Goal: Task Accomplishment & Management: Use online tool/utility

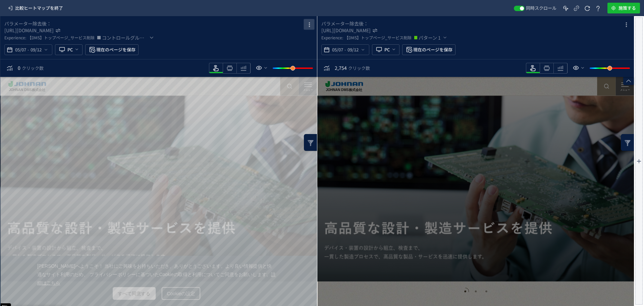
click at [307, 26] on icon "heatmap-box" at bounding box center [309, 25] width 8 height 8
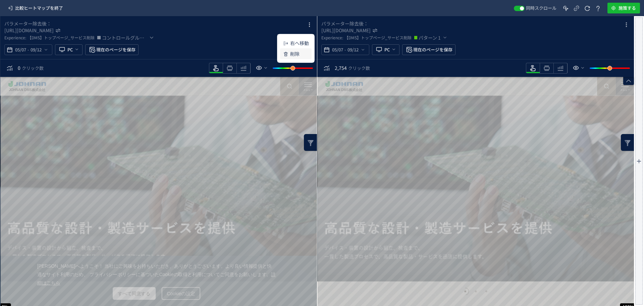
click at [299, 54] on p "削除" at bounding box center [294, 54] width 9 height 12
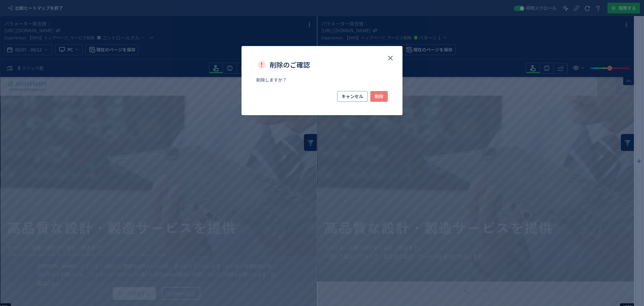
click at [376, 97] on span "削除" at bounding box center [379, 96] width 9 height 11
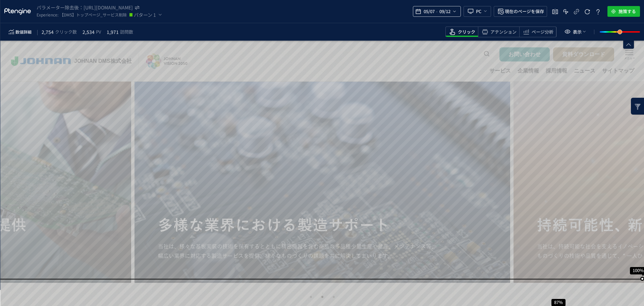
click at [452, 11] on icon "heatmap-top-bar" at bounding box center [454, 11] width 5 height 5
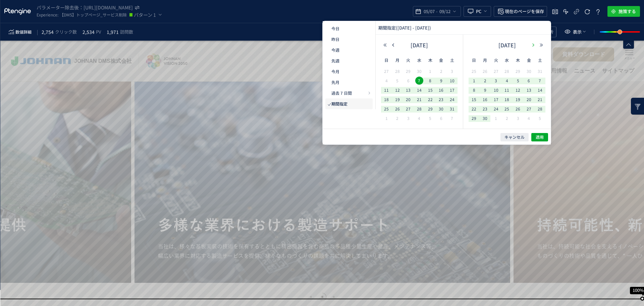
click at [533, 47] on button "button" at bounding box center [533, 45] width 8 height 5
click at [533, 47] on icon "button" at bounding box center [533, 45] width 4 height 4
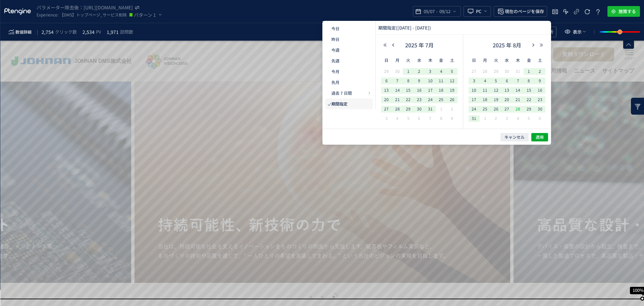
click at [519, 110] on span "28" at bounding box center [518, 109] width 8 height 8
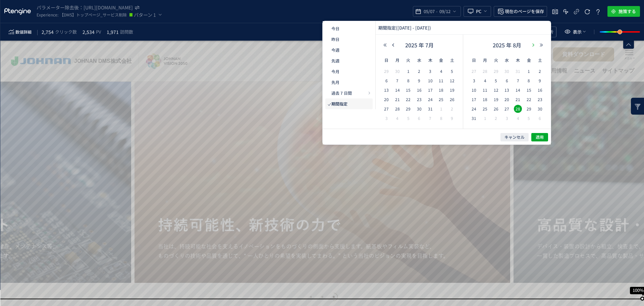
click at [533, 44] on icon "button" at bounding box center [533, 45] width 4 height 4
click at [507, 82] on span "10" at bounding box center [507, 80] width 8 height 8
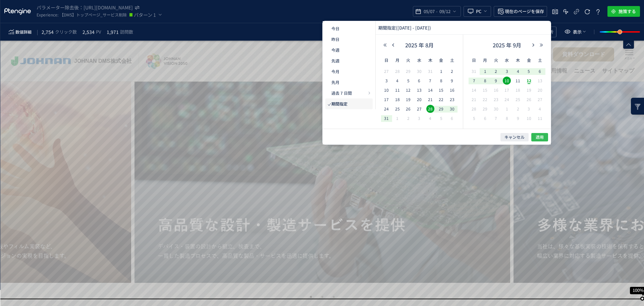
click at [542, 138] on span "適用" at bounding box center [540, 137] width 8 height 6
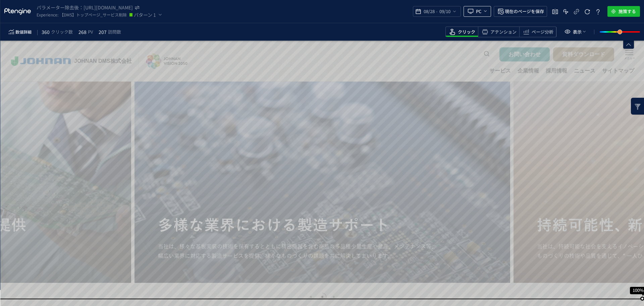
click at [484, 12] on icon "heatmap-top-bar" at bounding box center [485, 10] width 5 height 5
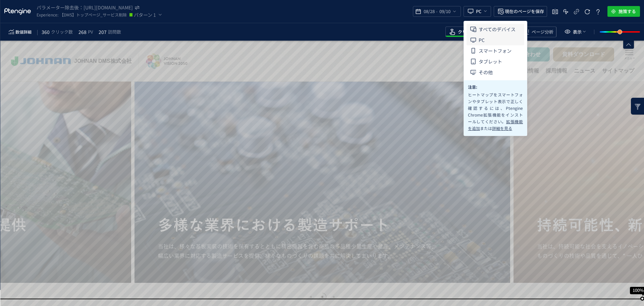
click at [485, 27] on span "すべてのデバイス" at bounding box center [497, 29] width 37 height 11
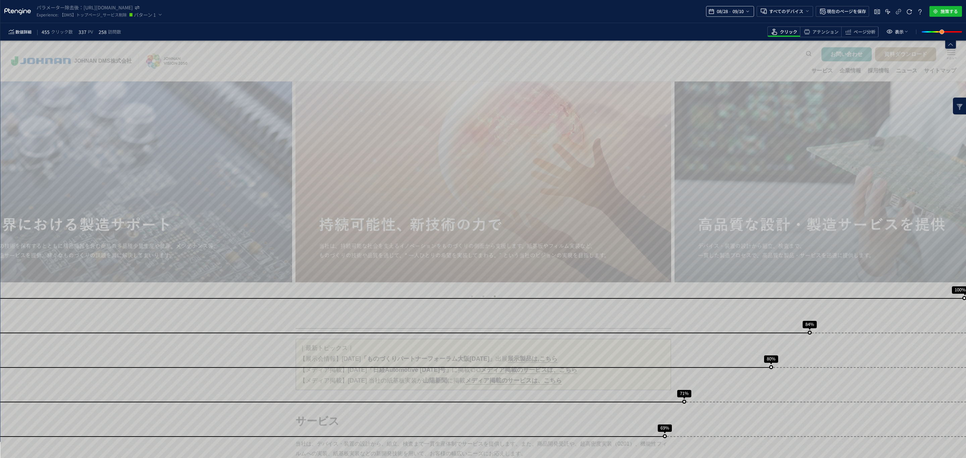
click at [644, 12] on span "09/10" at bounding box center [738, 11] width 14 height 13
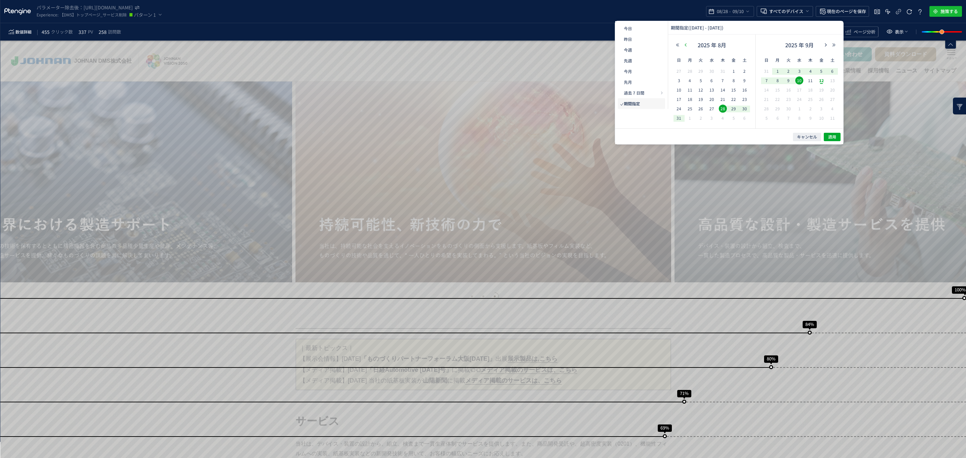
click at [644, 44] on icon "button" at bounding box center [686, 45] width 4 height 4
click at [644, 109] on span "28" at bounding box center [690, 109] width 8 height 8
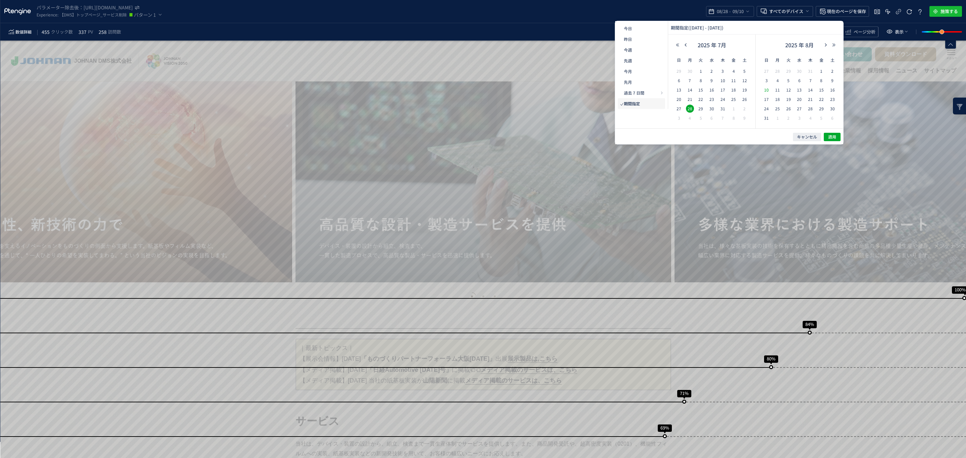
click at [644, 89] on span "10" at bounding box center [766, 90] width 8 height 8
click at [644, 135] on span "適用" at bounding box center [832, 137] width 8 height 6
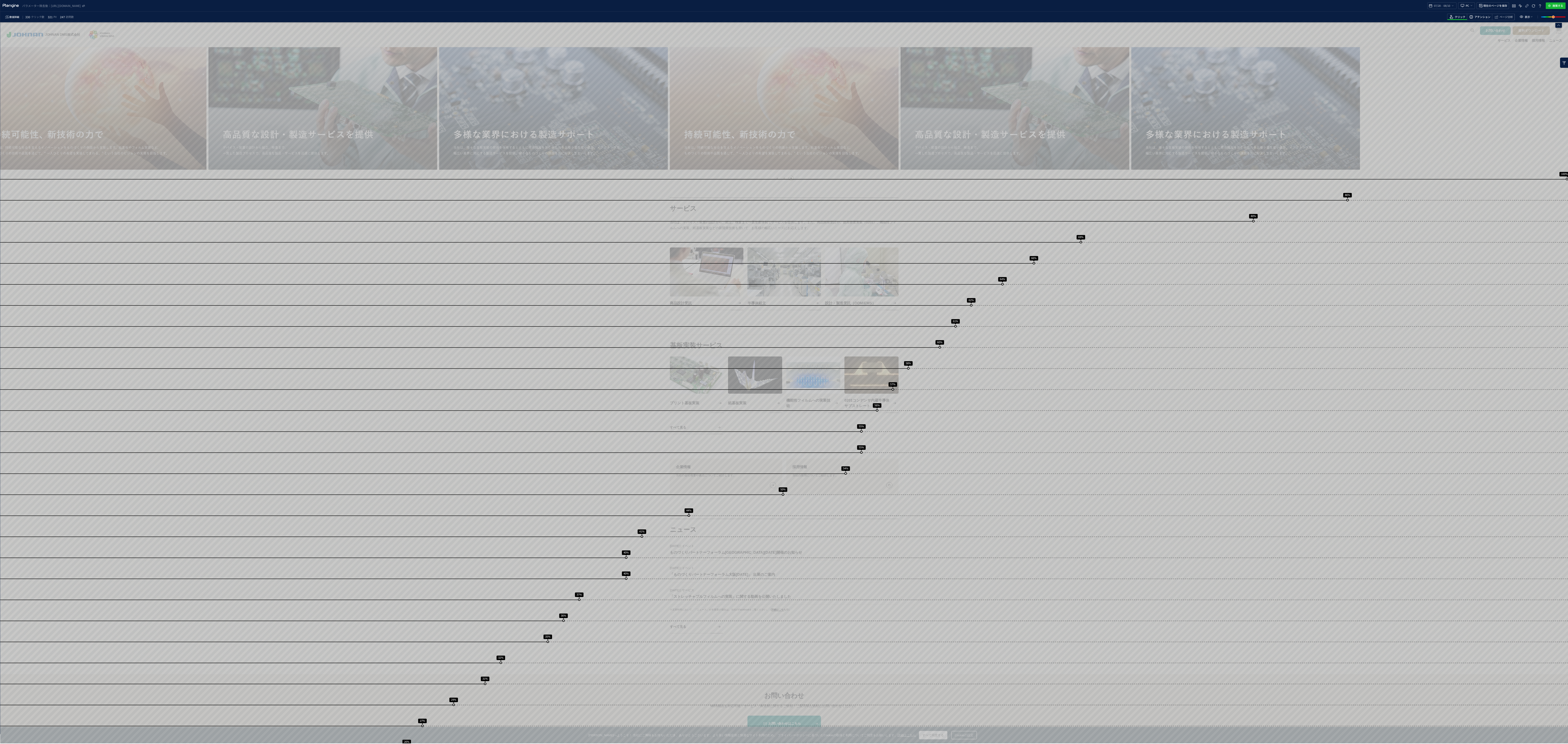
click at [588, 17] on span "アテンション" at bounding box center [1482, 17] width 16 height 4
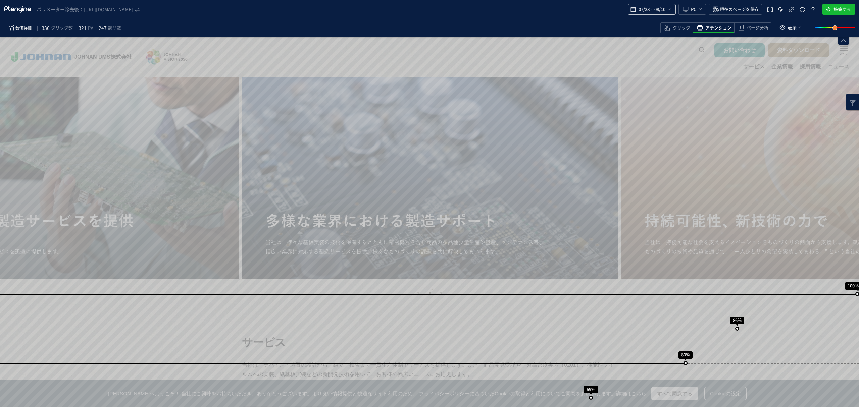
click at [665, 6] on div "07/28 - 08/10" at bounding box center [652, 9] width 48 height 11
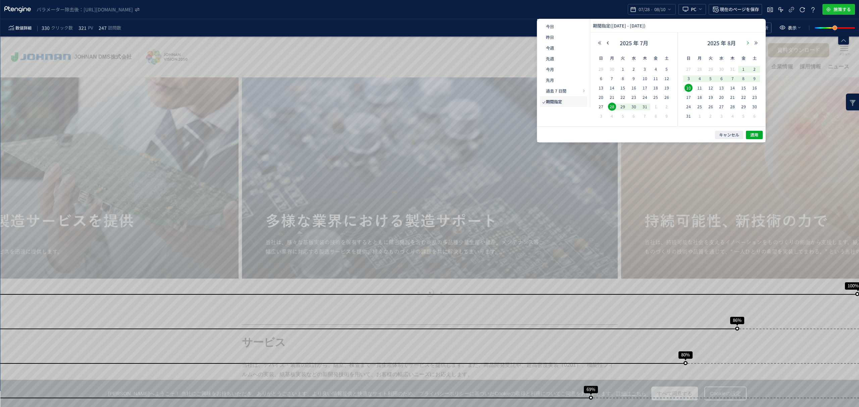
click at [747, 43] on icon "button" at bounding box center [748, 43] width 4 height 4
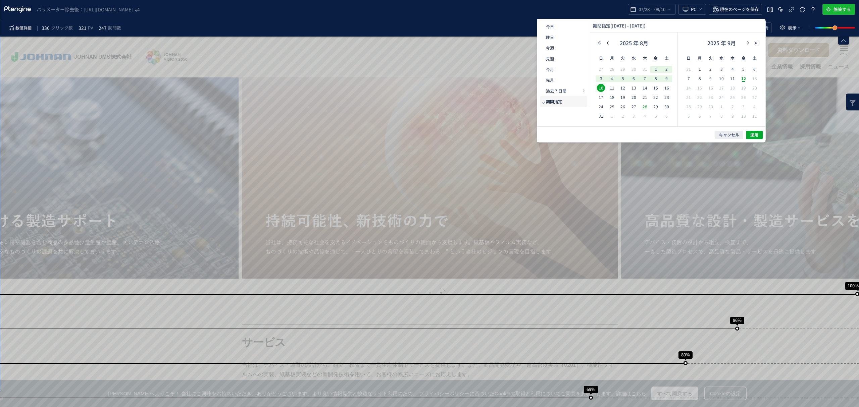
click at [643, 108] on span "28" at bounding box center [645, 107] width 8 height 8
click at [720, 77] on span "10" at bounding box center [721, 78] width 8 height 8
click at [749, 132] on button "適用" at bounding box center [754, 135] width 17 height 8
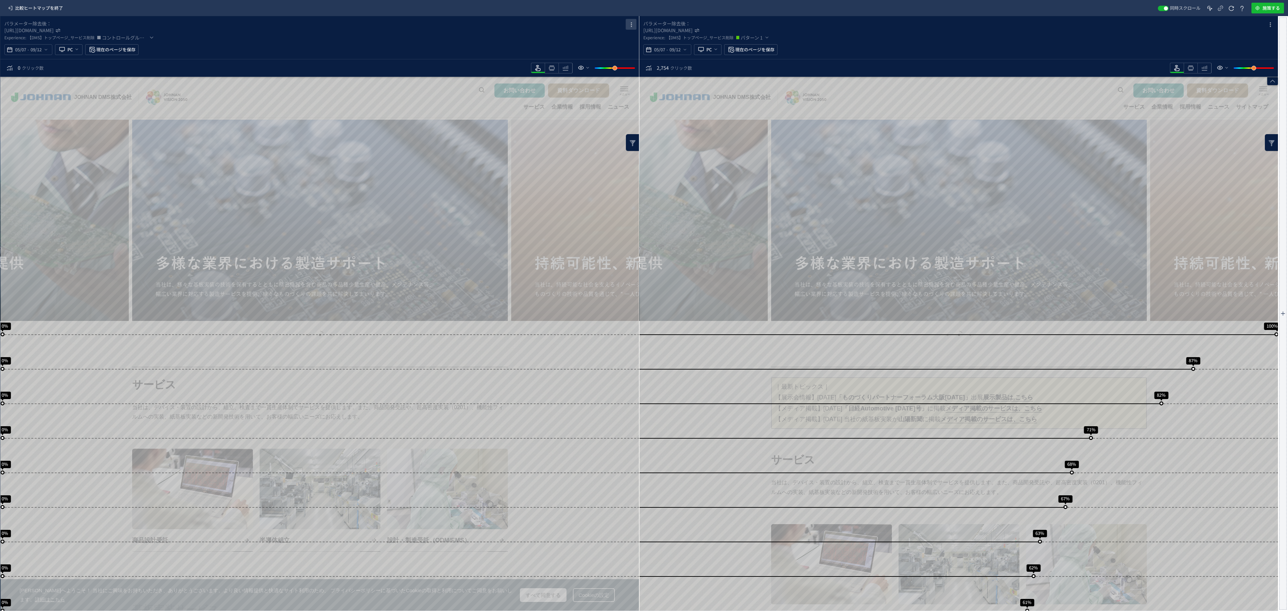
drag, startPoint x: 631, startPoint y: 25, endPoint x: 628, endPoint y: 48, distance: 23.1
click at [631, 26] on icon "heatmap-box" at bounding box center [631, 25] width 8 height 8
drag, startPoint x: 619, startPoint y: 55, endPoint x: 775, endPoint y: 191, distance: 207.4
click at [619, 57] on p "削除" at bounding box center [615, 54] width 9 height 12
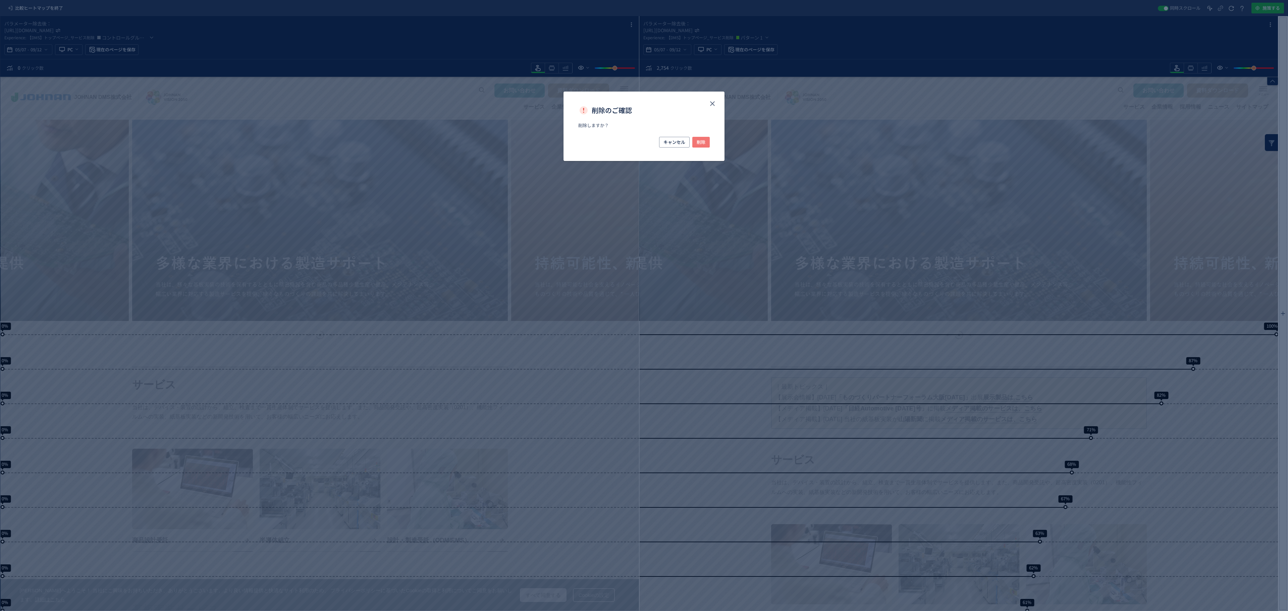
click at [705, 142] on button "削除" at bounding box center [700, 142] width 17 height 11
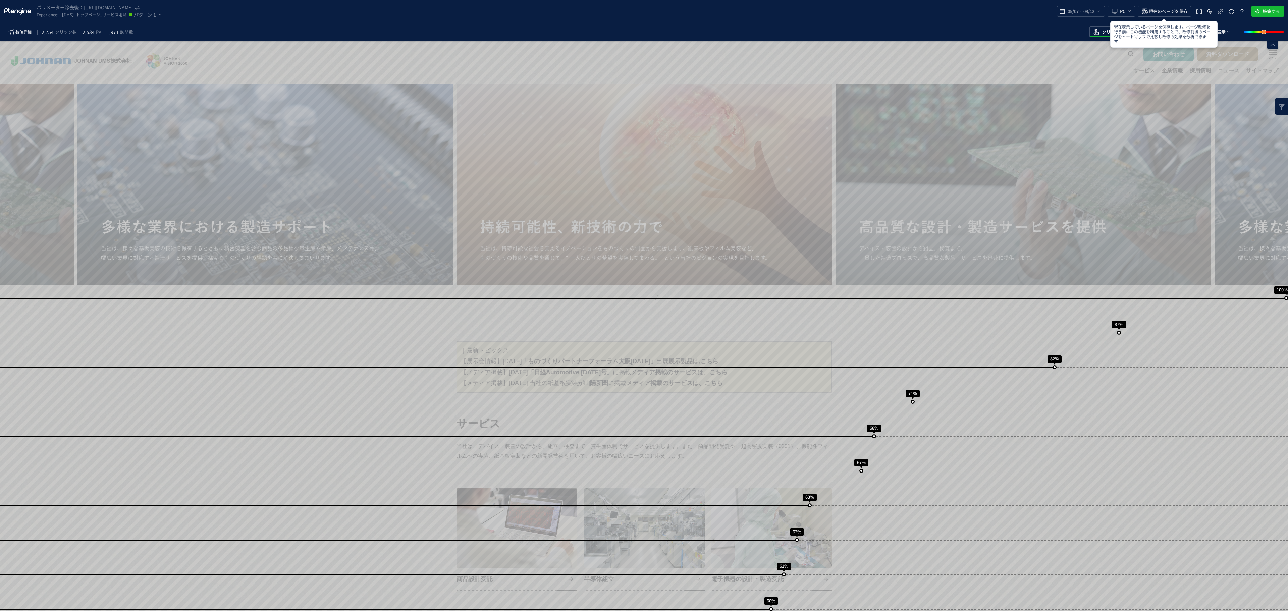
click at [1075, 10] on span "05/07" at bounding box center [1073, 11] width 14 height 13
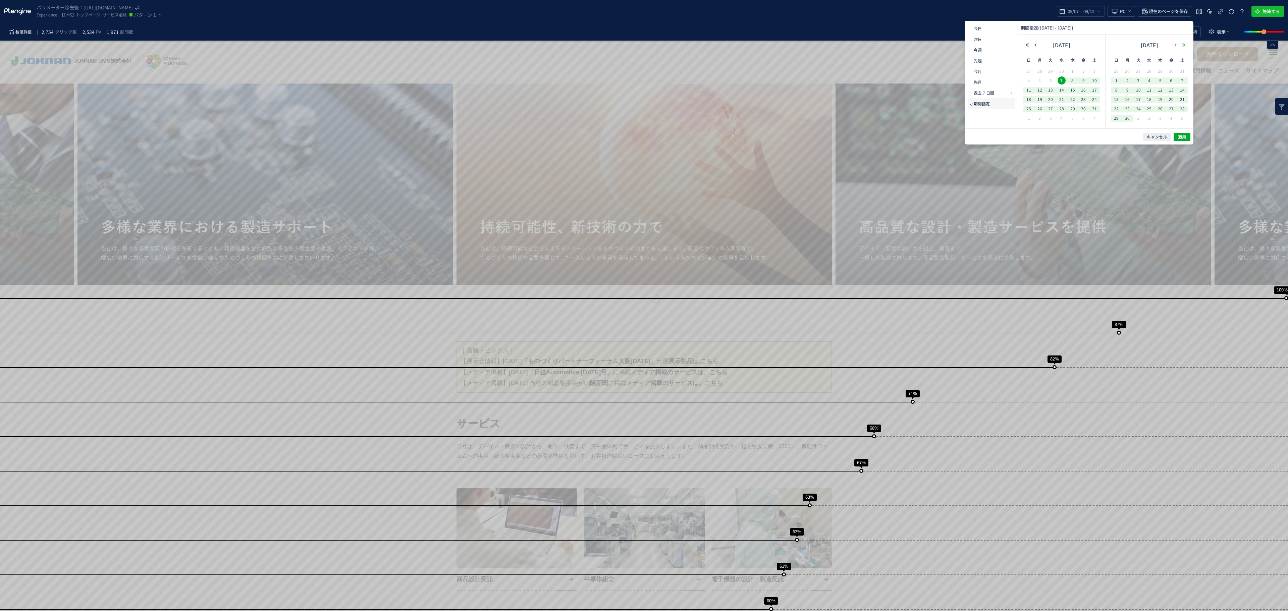
click at [1185, 45] on icon "button" at bounding box center [1184, 45] width 4 height 4
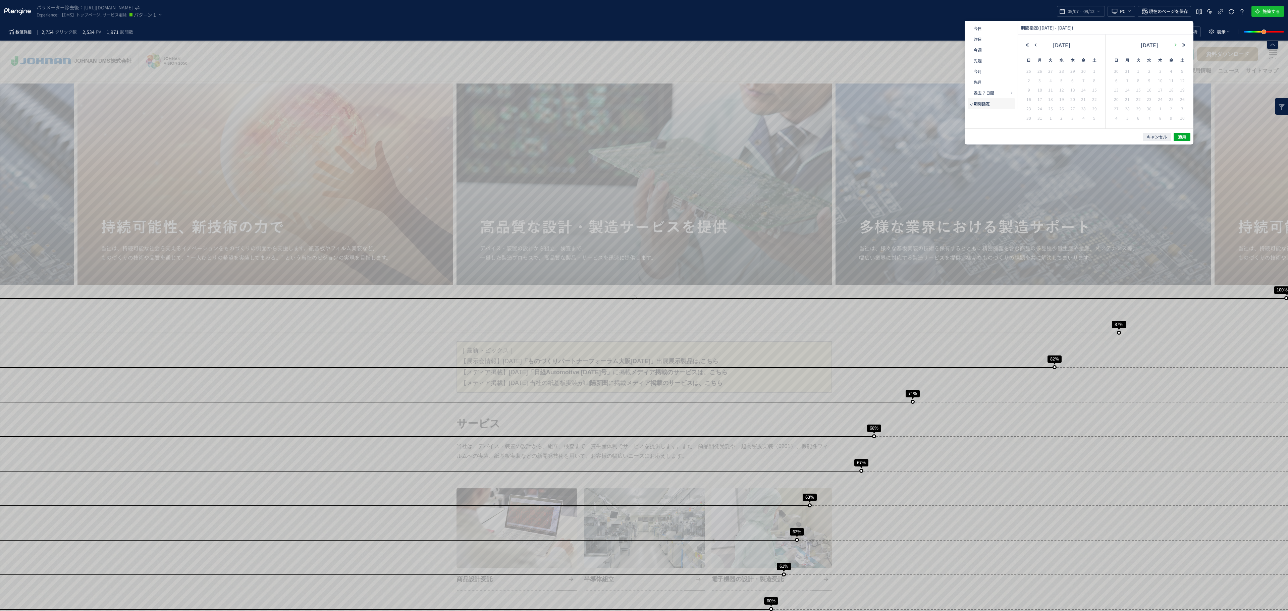
click at [1173, 46] on button "button" at bounding box center [1176, 45] width 8 height 5
click at [1173, 45] on button "button" at bounding box center [1176, 45] width 8 height 5
click at [1023, 46] on div "2027 年 7月 日 月 火 水 木 金 土 27 28 29 30 1 2 3 4 5 6 7 8 9 10 11 12 13 14 15 16 17 1…" at bounding box center [1062, 82] width 88 height 94
click at [1026, 44] on icon "button" at bounding box center [1027, 45] width 4 height 4
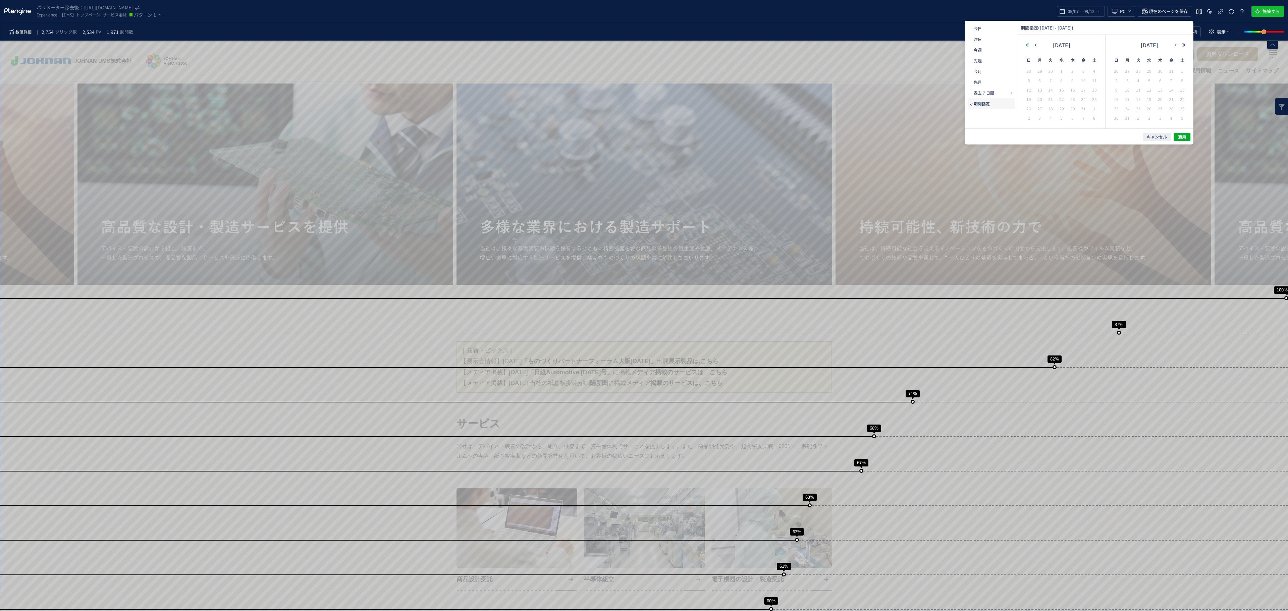
click at [1026, 44] on icon "button" at bounding box center [1027, 45] width 4 height 4
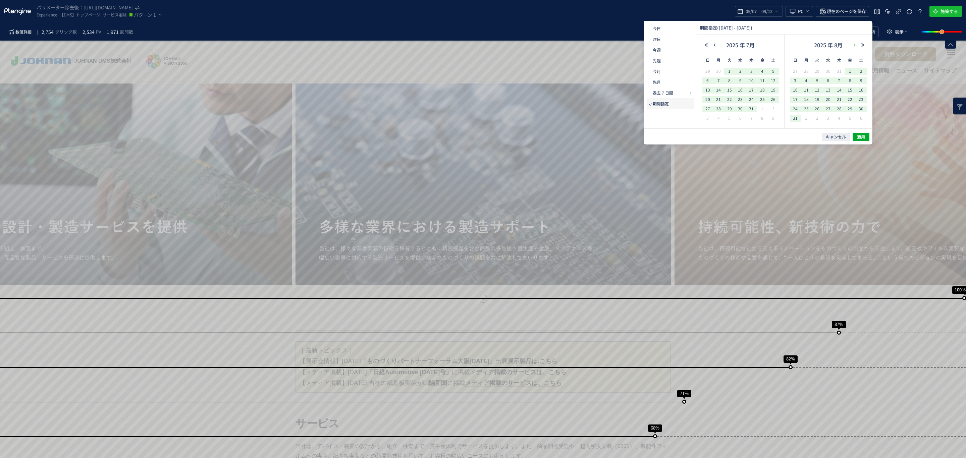
click at [857, 45] on button "button" at bounding box center [855, 45] width 8 height 5
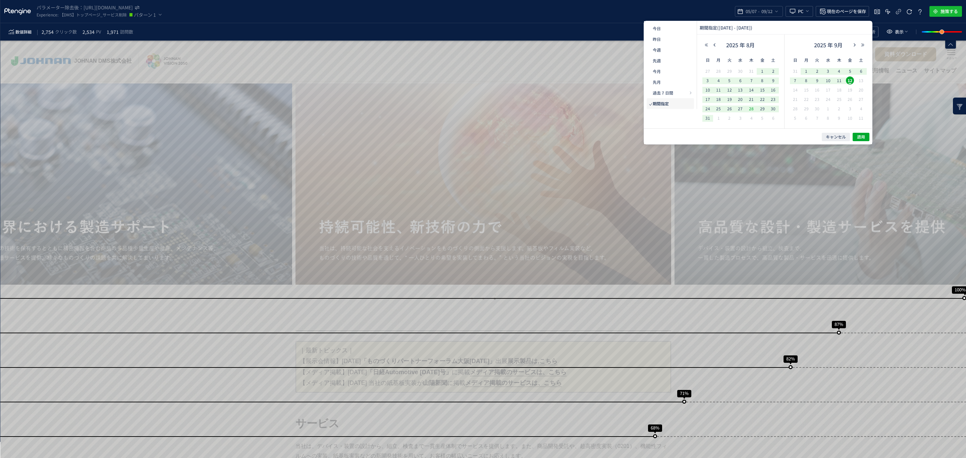
drag, startPoint x: 752, startPoint y: 108, endPoint x: 846, endPoint y: 92, distance: 95.0
click at [753, 108] on span "28" at bounding box center [751, 109] width 8 height 8
click at [828, 80] on span "10" at bounding box center [828, 80] width 8 height 8
drag, startPoint x: 859, startPoint y: 136, endPoint x: 862, endPoint y: 144, distance: 8.3
click at [859, 137] on span "適用" at bounding box center [861, 137] width 8 height 6
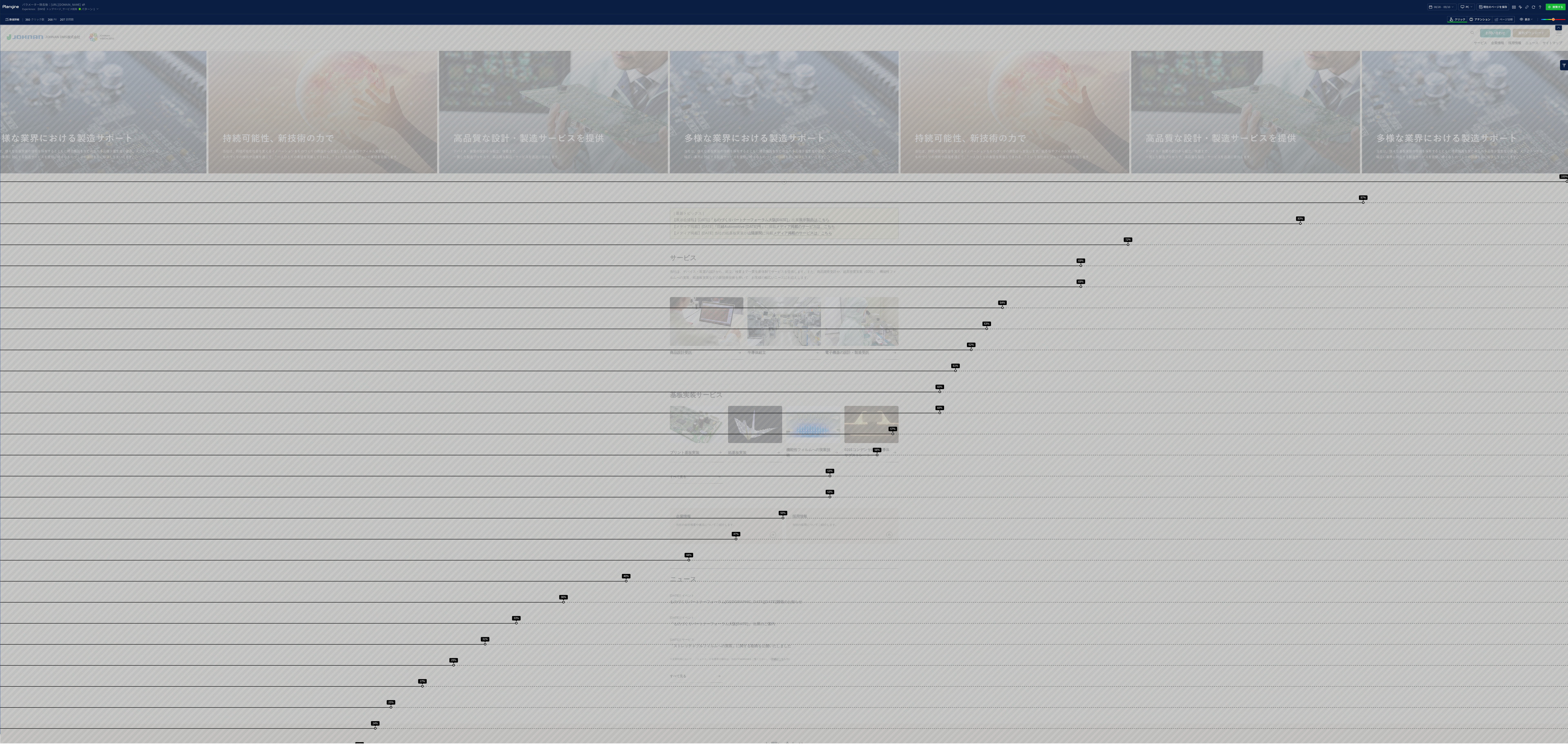
click at [1480, 19] on span "アテンション" at bounding box center [1482, 19] width 16 height 4
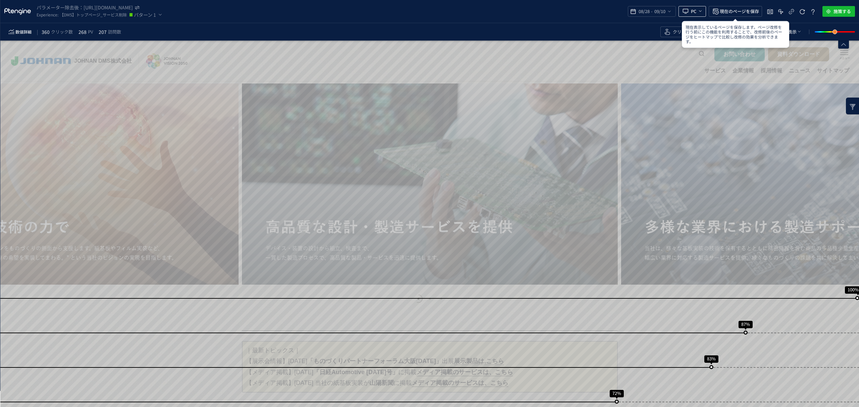
click at [690, 10] on button "PC" at bounding box center [692, 11] width 28 height 11
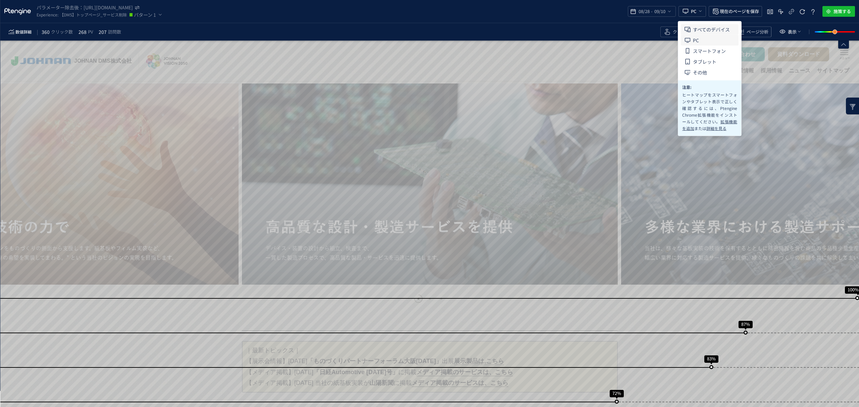
click at [698, 26] on span "すべてのデバイス" at bounding box center [711, 29] width 37 height 11
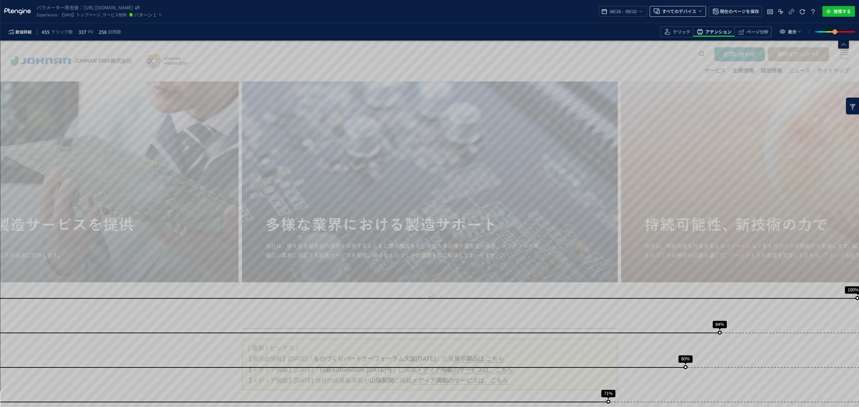
click at [698, 12] on icon "heatmap-top-bar" at bounding box center [699, 10] width 5 height 5
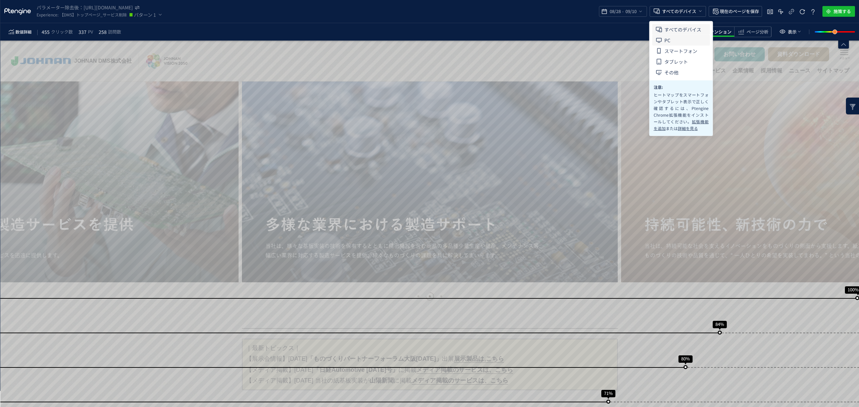
click at [667, 39] on span "PC" at bounding box center [667, 40] width 6 height 11
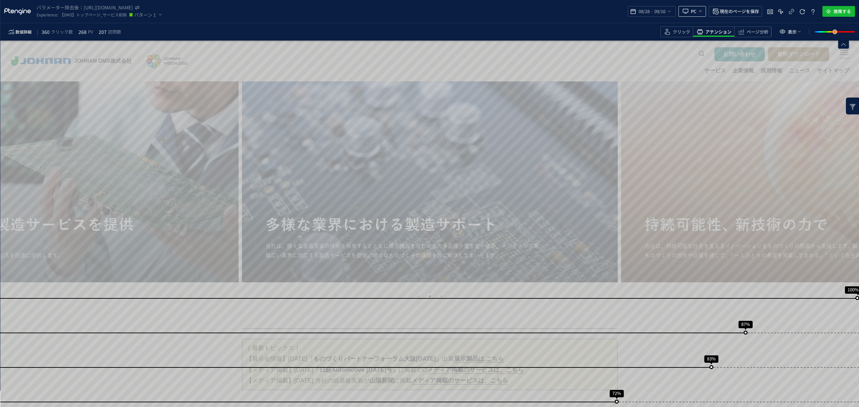
click at [692, 9] on span "PC" at bounding box center [693, 11] width 5 height 11
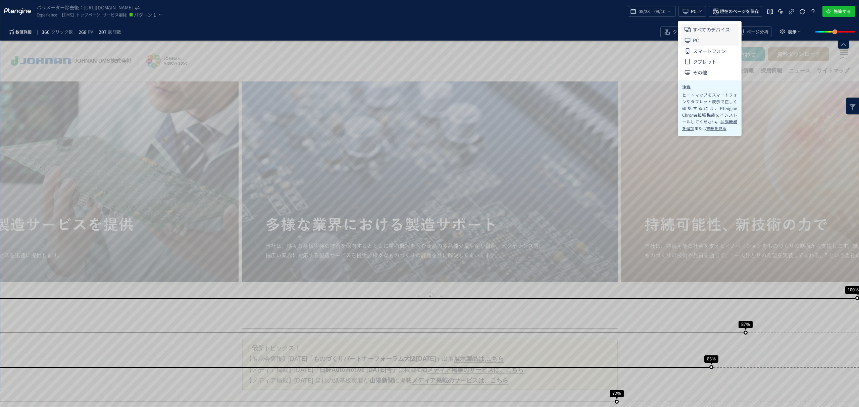
click at [703, 28] on span "すべてのデバイス" at bounding box center [711, 29] width 37 height 11
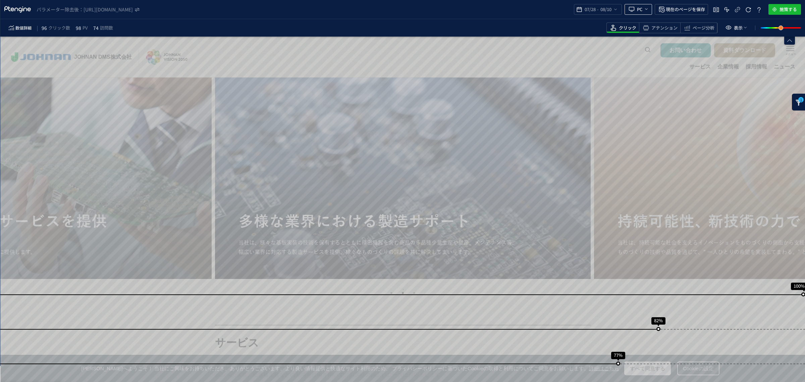
click at [640, 8] on span "PC" at bounding box center [639, 9] width 5 height 11
click at [642, 8] on span "heatmap-top-bar" at bounding box center [645, 9] width 7 height 11
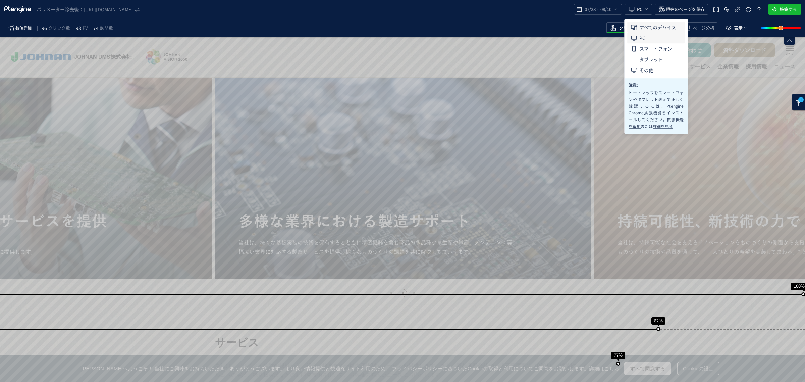
click at [645, 28] on span "すべてのデバイス" at bounding box center [657, 27] width 37 height 11
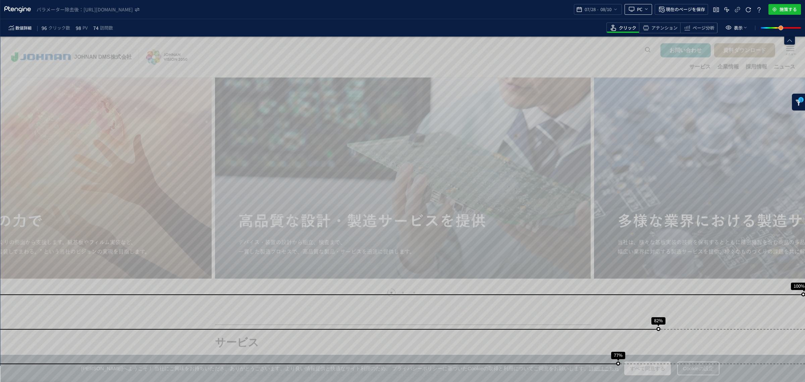
click at [643, 10] on span "heatmap-top-bar" at bounding box center [645, 9] width 7 height 11
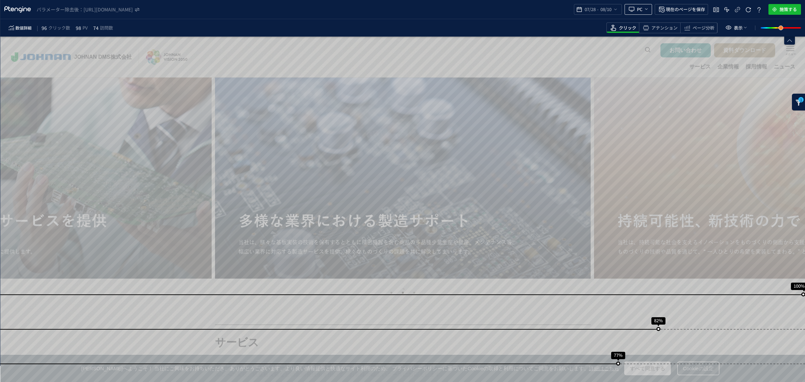
click at [644, 11] on span "heatmap-top-bar" at bounding box center [645, 9] width 7 height 11
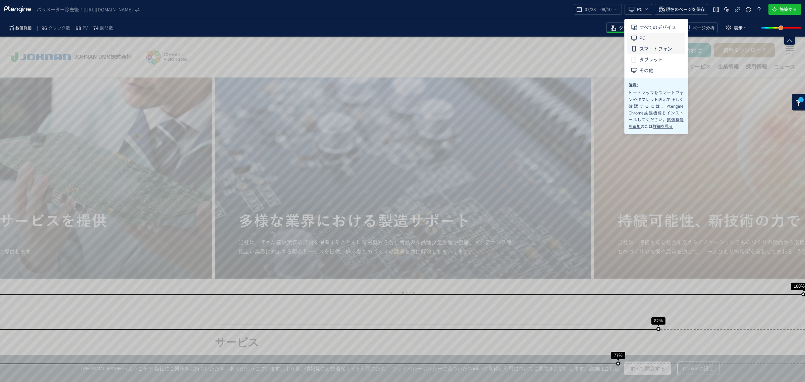
drag, startPoint x: 648, startPoint y: 26, endPoint x: 650, endPoint y: 48, distance: 21.9
click at [648, 26] on span "すべてのデバイス" at bounding box center [657, 27] width 37 height 11
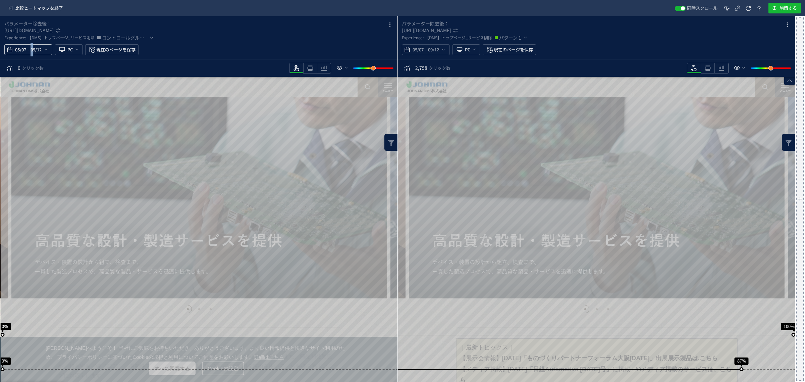
click at [32, 52] on span "09/12" at bounding box center [36, 49] width 14 height 13
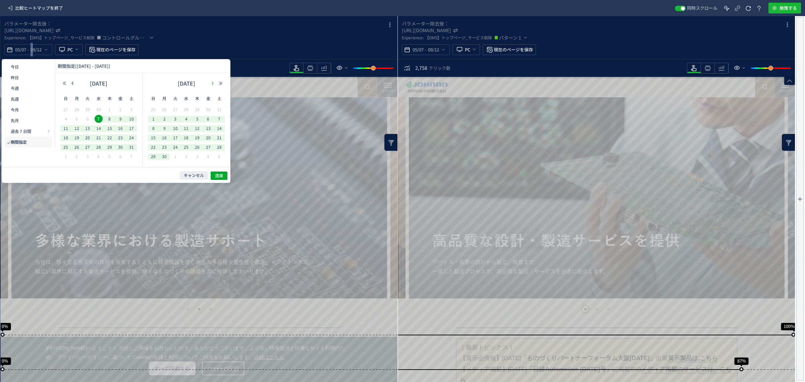
click at [212, 83] on icon "button" at bounding box center [213, 83] width 4 height 4
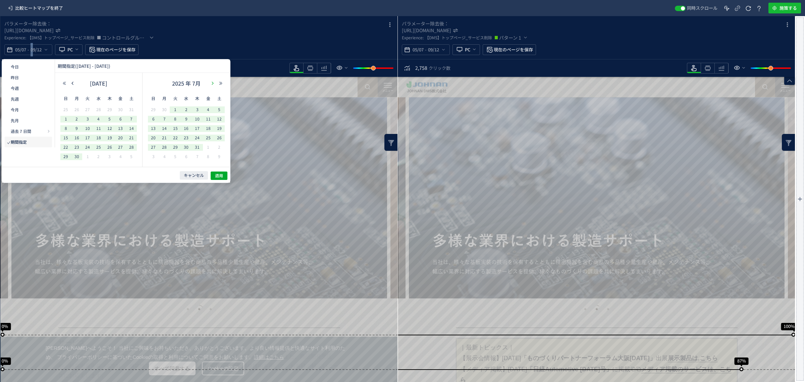
click at [212, 83] on icon "button" at bounding box center [213, 83] width 4 height 4
click at [76, 147] on span "28" at bounding box center [77, 147] width 8 height 8
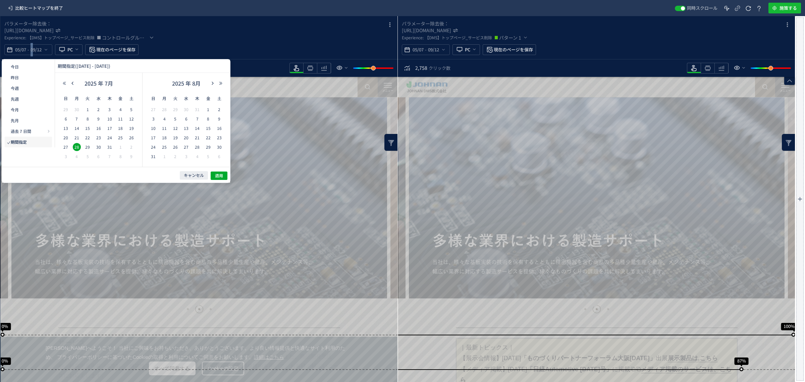
drag, startPoint x: 153, startPoint y: 130, endPoint x: 191, endPoint y: 163, distance: 50.4
click at [154, 130] on span "10" at bounding box center [153, 128] width 8 height 8
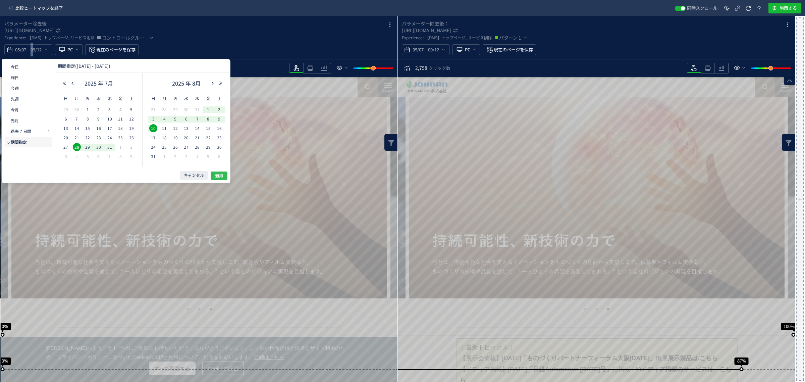
drag, startPoint x: 215, startPoint y: 175, endPoint x: 219, endPoint y: 175, distance: 3.7
click at [215, 174] on span "適用" at bounding box center [219, 176] width 8 height 6
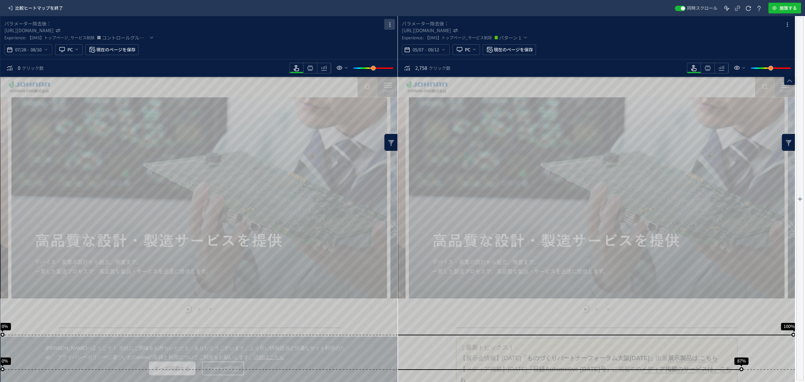
click at [388, 24] on icon "heatmap-box" at bounding box center [390, 25] width 8 height 8
drag, startPoint x: 373, startPoint y: 57, endPoint x: 386, endPoint y: 64, distance: 15.5
click at [373, 55] on p "削除" at bounding box center [374, 54] width 9 height 12
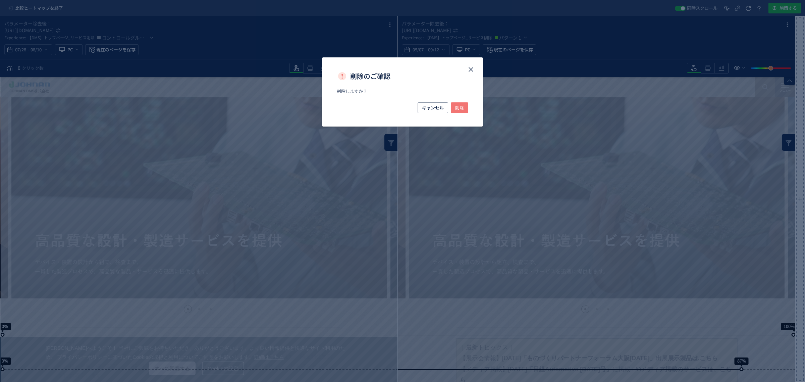
drag, startPoint x: 462, startPoint y: 107, endPoint x: 463, endPoint y: 110, distance: 3.5
click at [463, 106] on span "削除" at bounding box center [459, 107] width 9 height 11
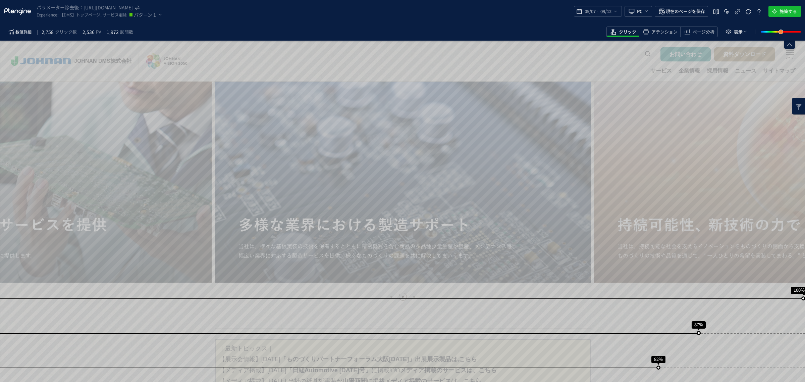
drag, startPoint x: 618, startPoint y: 11, endPoint x: 617, endPoint y: 18, distance: 6.7
click at [618, 12] on div "05/07 - 09/12" at bounding box center [598, 11] width 48 height 11
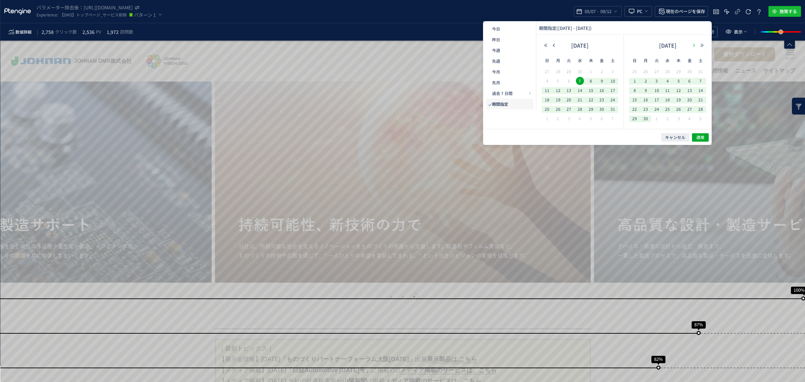
click at [694, 46] on icon "button" at bounding box center [694, 45] width 4 height 4
click at [693, 45] on icon "button" at bounding box center [694, 45] width 4 height 4
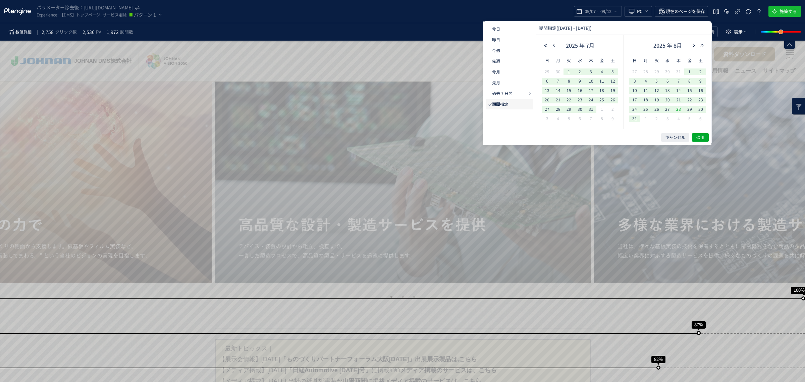
click at [681, 107] on span "28" at bounding box center [679, 109] width 8 height 8
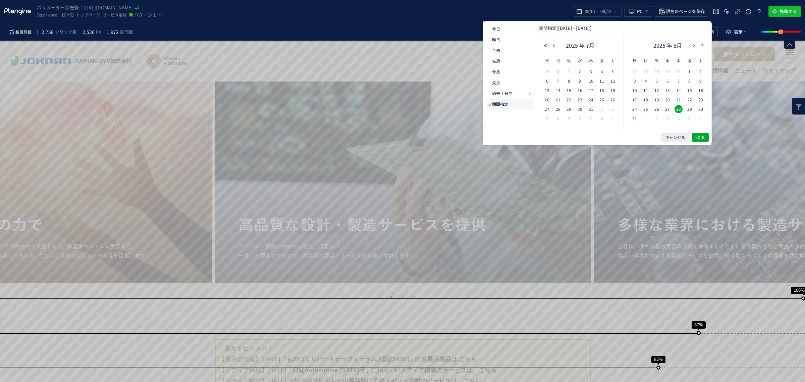
click at [695, 45] on use "button" at bounding box center [694, 45] width 2 height 3
click at [668, 79] on span "10" at bounding box center [667, 81] width 8 height 8
click at [700, 138] on span "適用" at bounding box center [700, 138] width 8 height 6
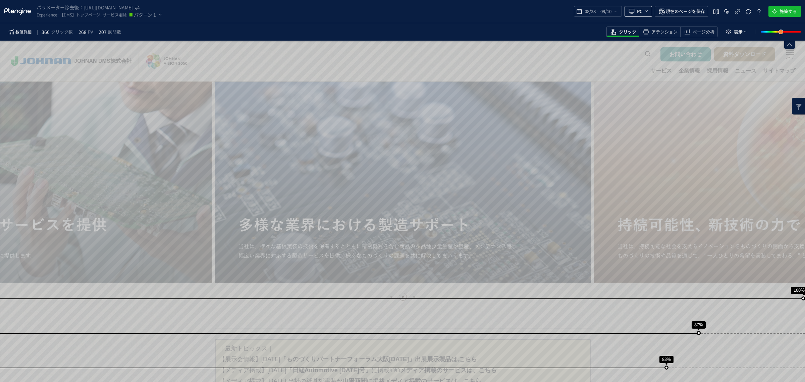
click at [650, 9] on button "PC" at bounding box center [639, 11] width 28 height 11
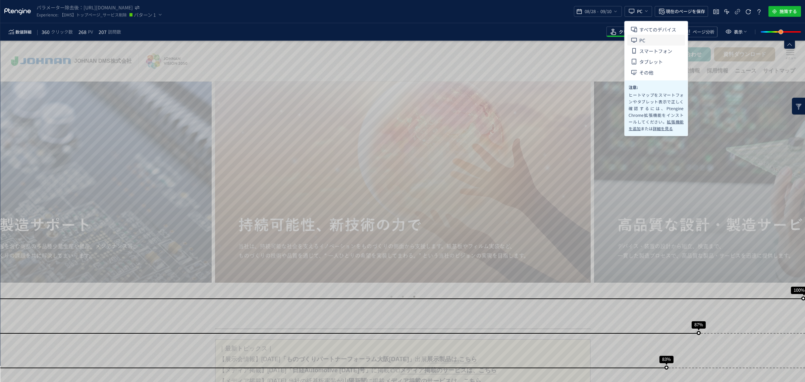
drag, startPoint x: 651, startPoint y: 28, endPoint x: 667, endPoint y: 88, distance: 62.6
click at [652, 28] on span "すべてのデバイス" at bounding box center [657, 29] width 37 height 11
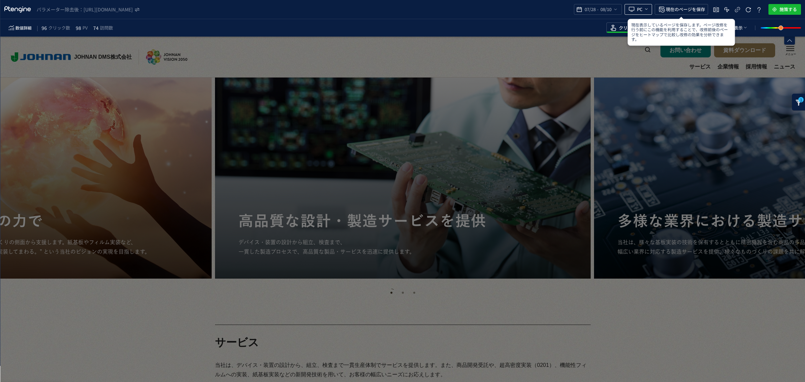
click at [635, 11] on icon "heatmap-top-bar" at bounding box center [632, 9] width 8 height 8
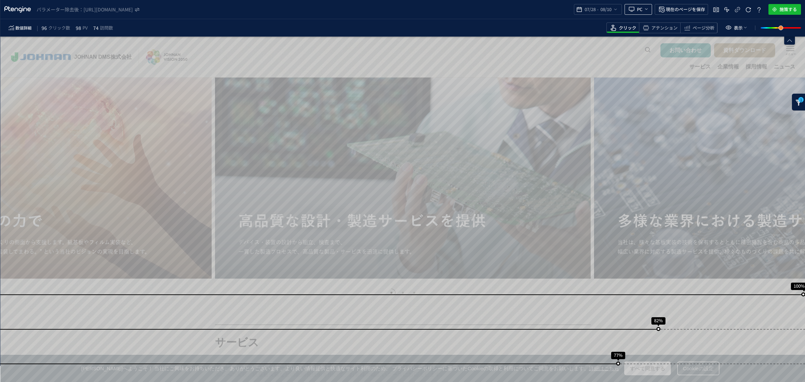
click at [651, 11] on button "PC" at bounding box center [639, 9] width 28 height 11
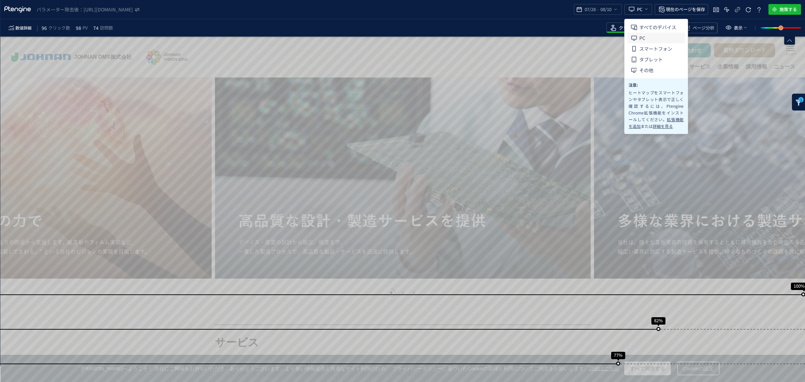
drag, startPoint x: 643, startPoint y: 24, endPoint x: 653, endPoint y: 38, distance: 17.3
click at [643, 25] on span "すべてのデバイス" at bounding box center [657, 27] width 37 height 11
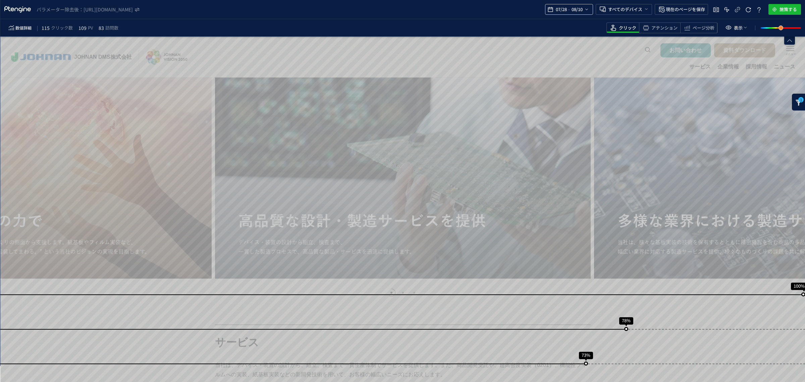
click at [581, 11] on span "08/10" at bounding box center [577, 9] width 14 height 13
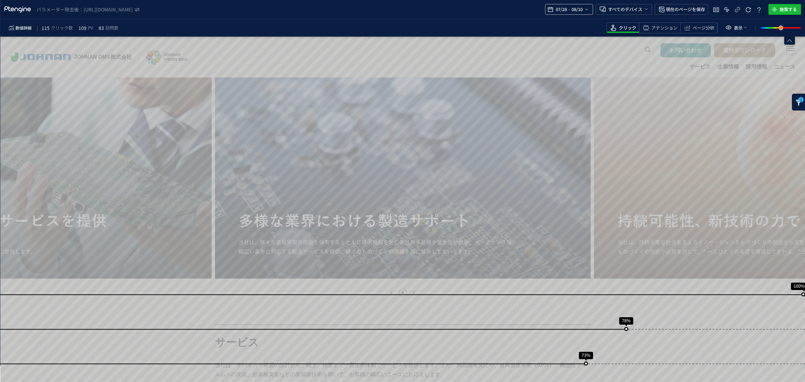
click at [578, 10] on span "08/10" at bounding box center [577, 9] width 14 height 13
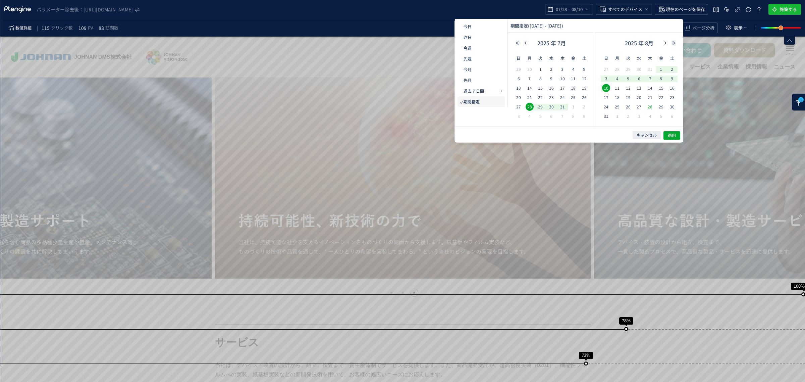
click at [652, 107] on span "28" at bounding box center [650, 107] width 8 height 8
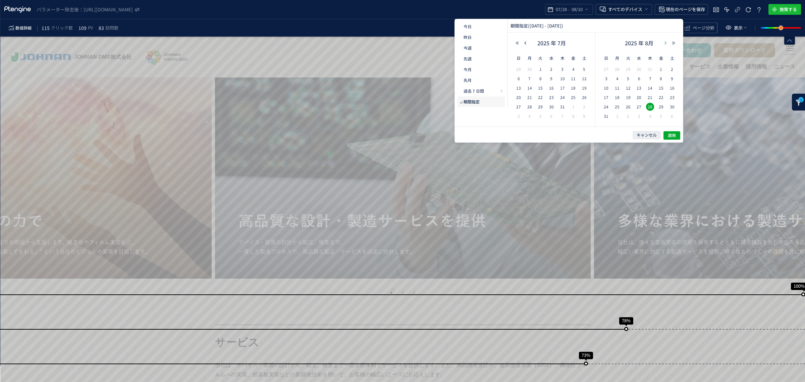
click at [665, 44] on use "button" at bounding box center [665, 43] width 2 height 3
click at [637, 80] on span "10" at bounding box center [639, 78] width 8 height 8
click at [668, 138] on span "適用" at bounding box center [672, 135] width 8 height 6
